Goal: Information Seeking & Learning: Learn about a topic

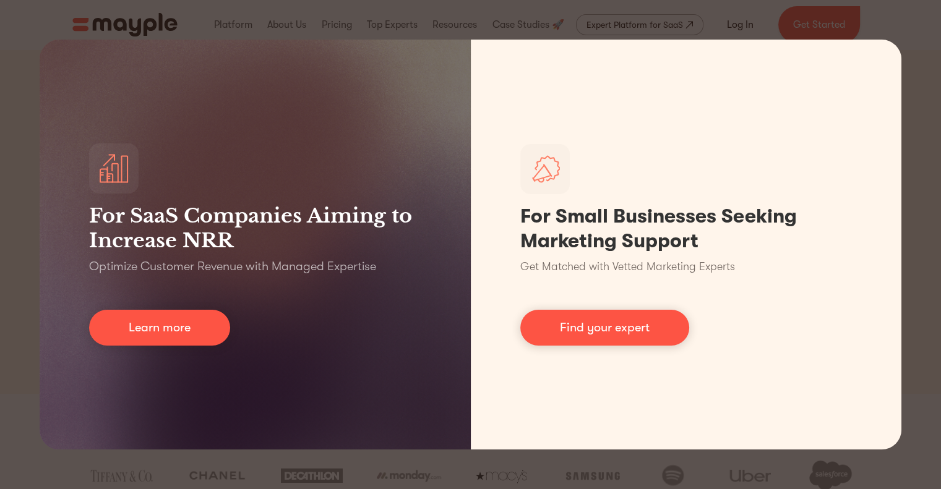
click at [923, 17] on div "For SaaS Companies Aiming to Increase NRR Optimize Customer Revenue with Manage…" at bounding box center [470, 244] width 941 height 489
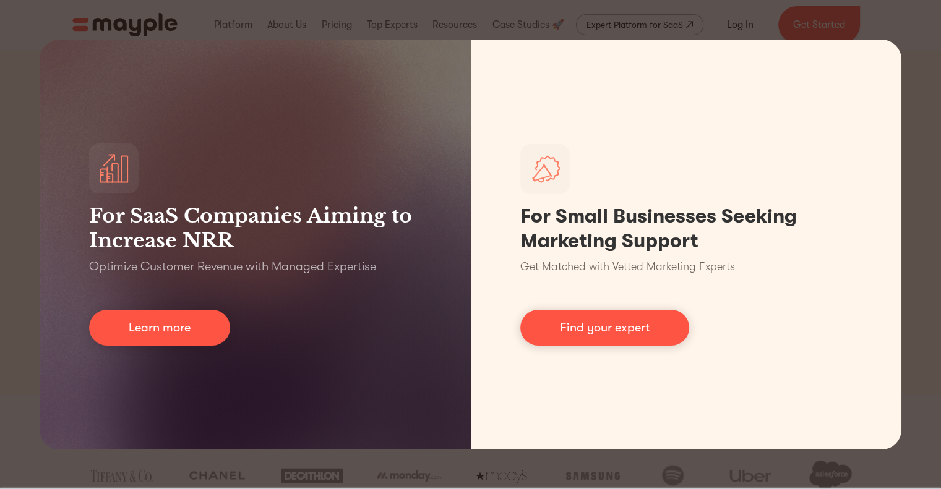
click at [907, 14] on div "For SaaS Companies Aiming to Increase NRR Optimize Customer Revenue with Manage…" at bounding box center [470, 244] width 941 height 489
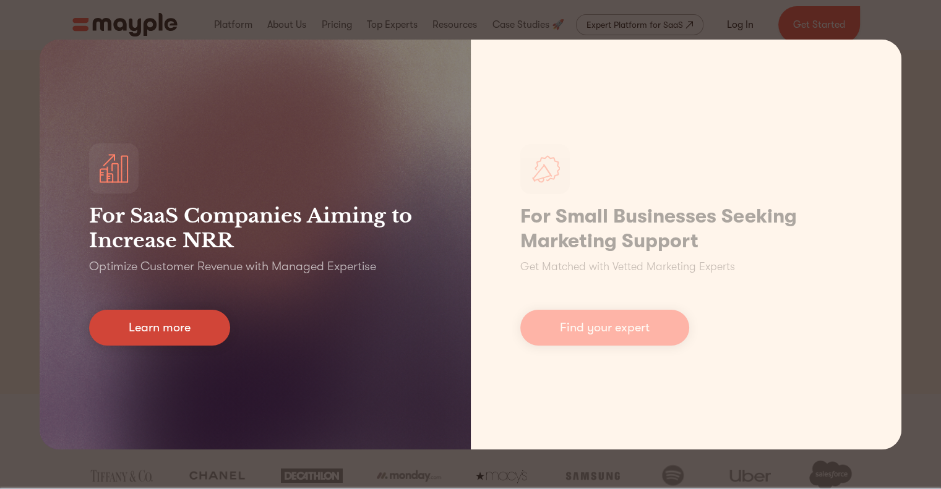
drag, startPoint x: 907, startPoint y: 14, endPoint x: 135, endPoint y: 341, distance: 838.8
click at [135, 341] on link "Learn more" at bounding box center [159, 328] width 141 height 36
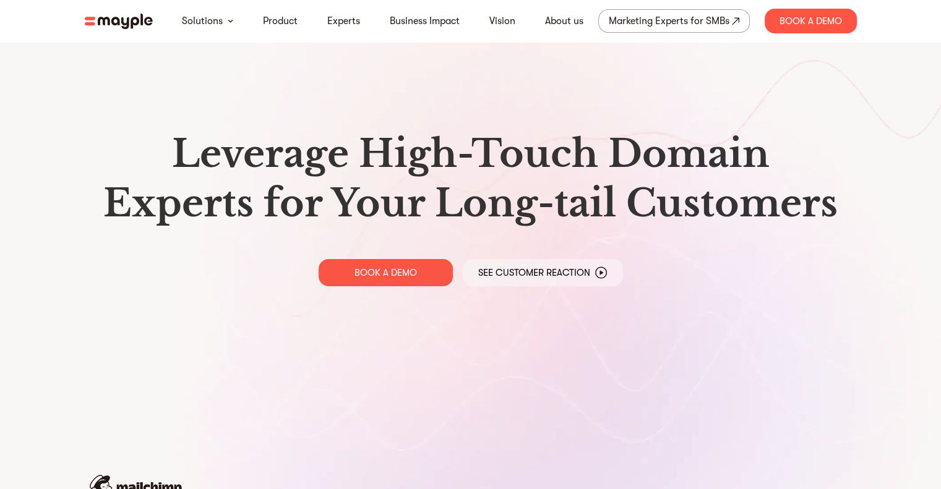
click at [139, 339] on html "Solutions Product Experts Business Impact Vision About us Marketing Experts for…" at bounding box center [470, 244] width 941 height 489
